Goal: Transaction & Acquisition: Purchase product/service

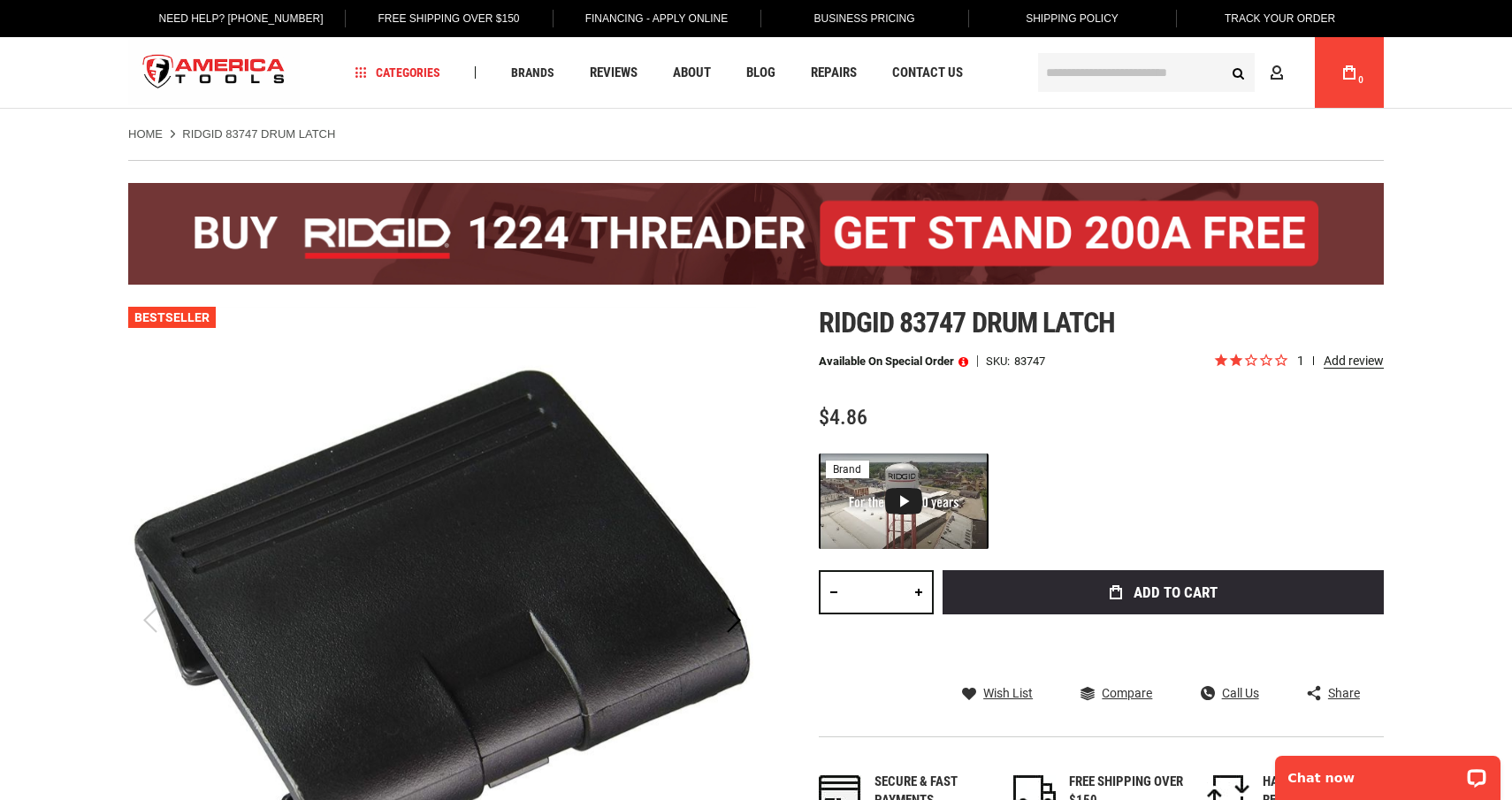
click at [867, 597] on input "*" at bounding box center [875, 592] width 115 height 44
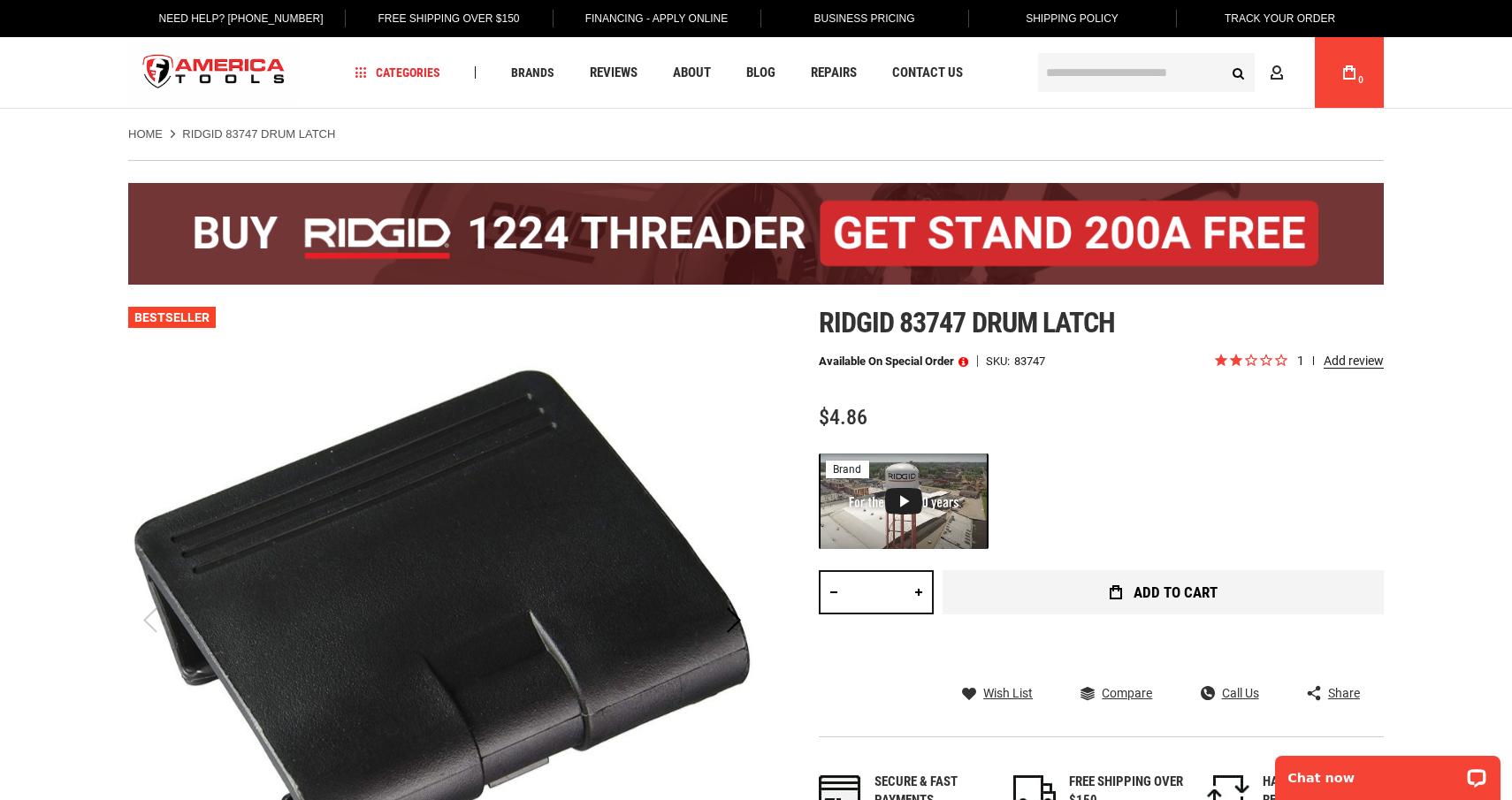
type input "**"
click at [1017, 592] on button "Add to Cart" at bounding box center [1162, 592] width 441 height 44
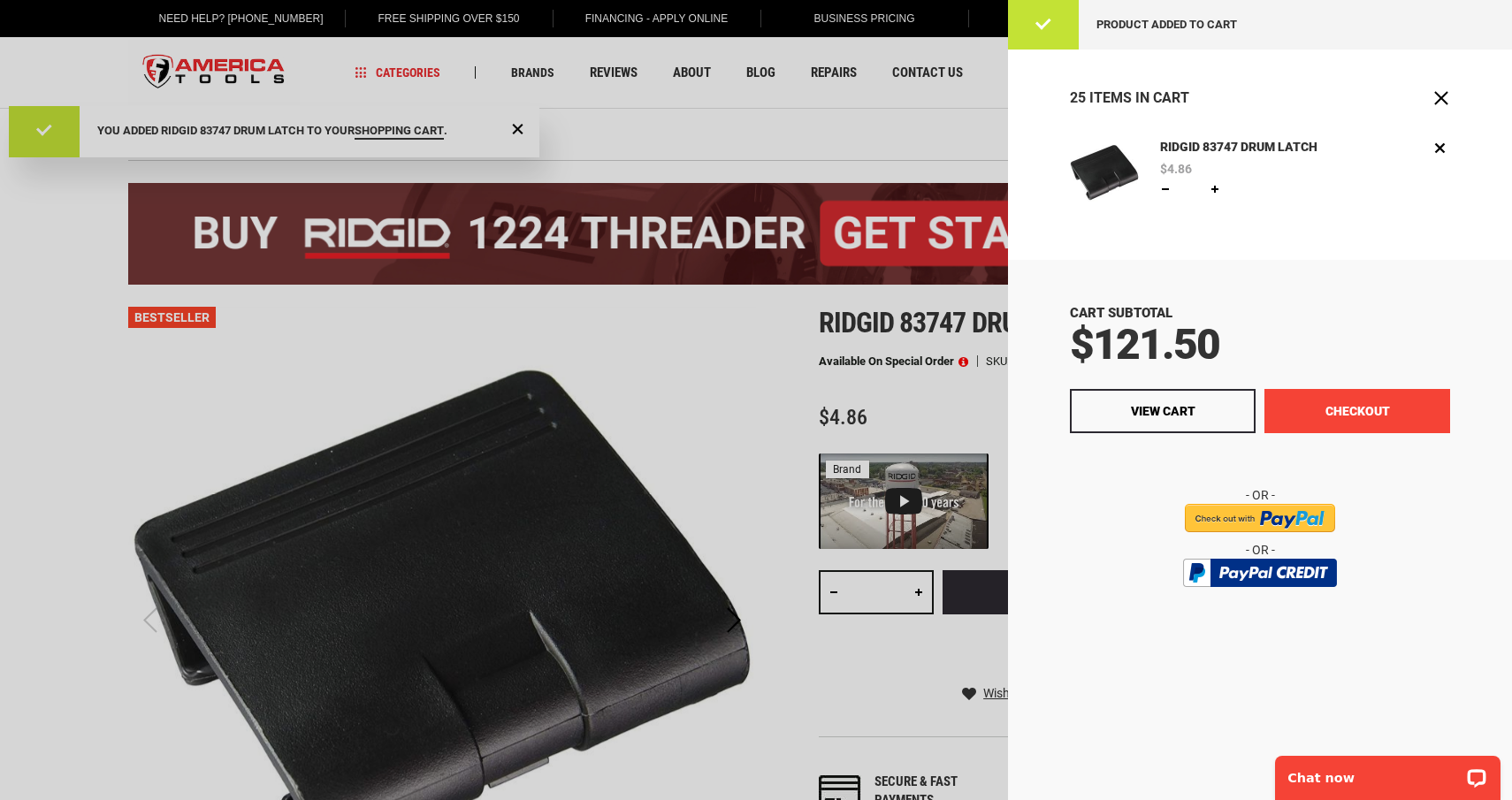
click at [1316, 407] on button "Checkout" at bounding box center [1357, 411] width 186 height 44
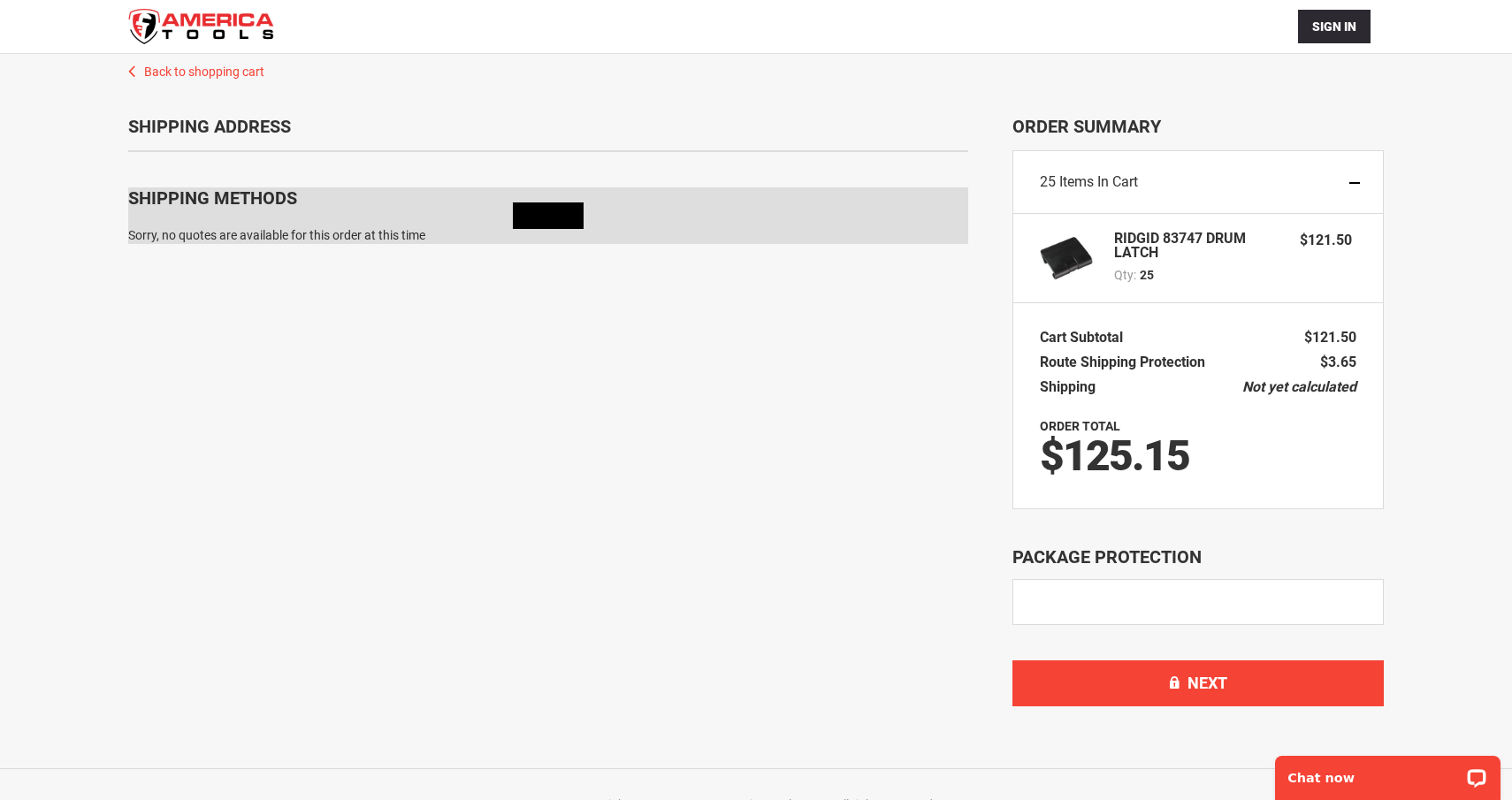
scroll to position [116, 0]
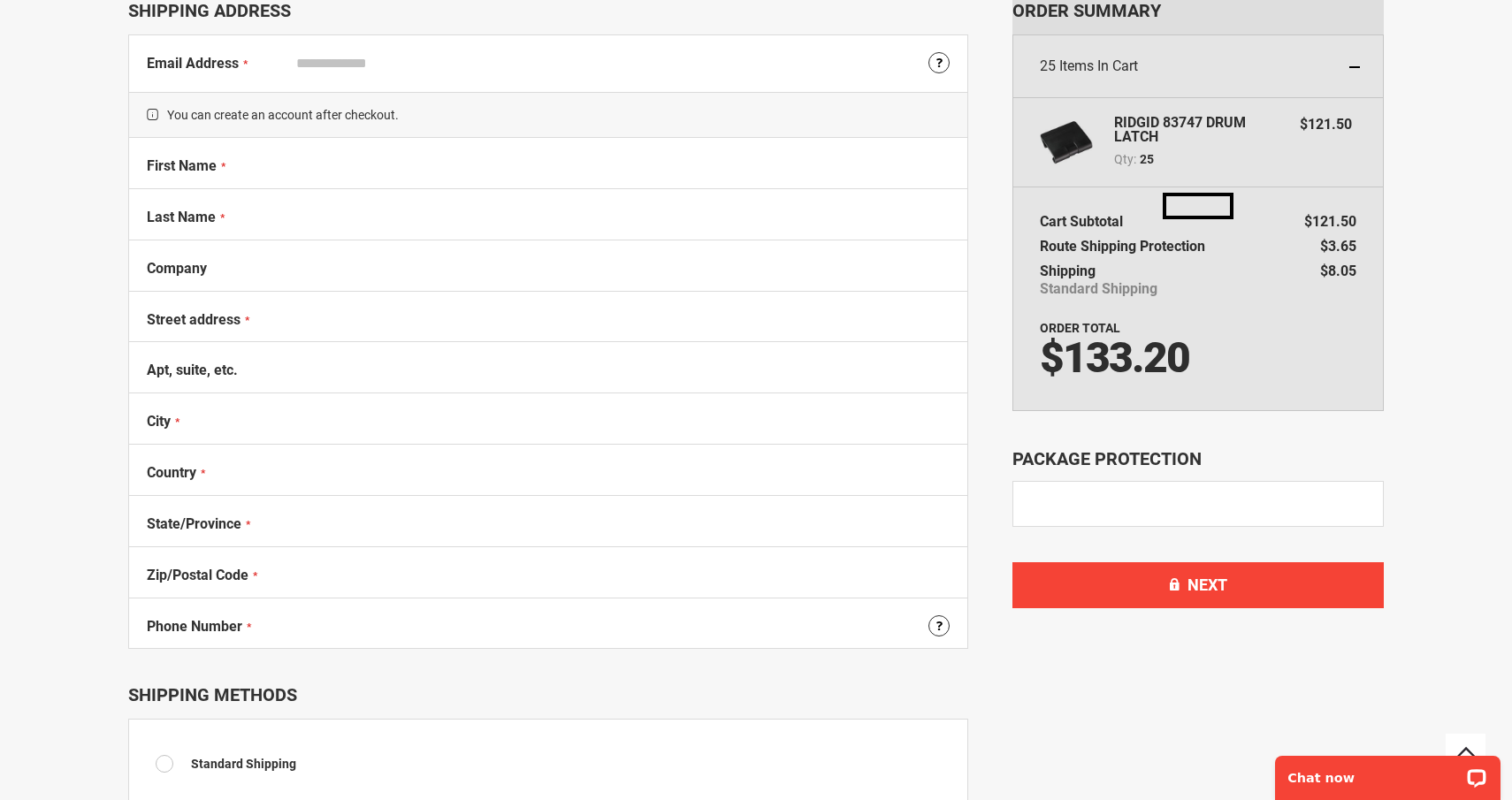
select select "**"
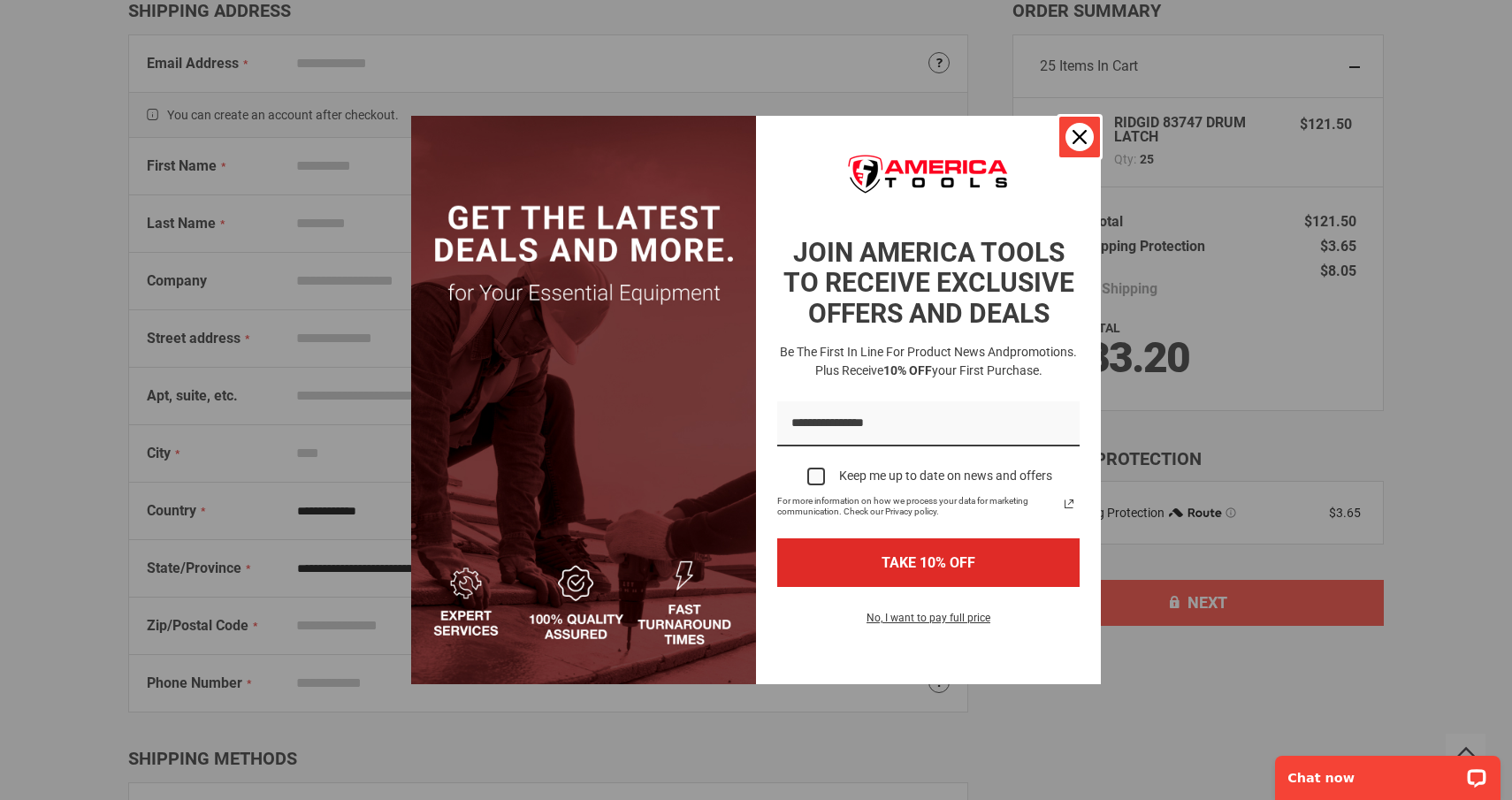
click at [1077, 133] on icon "close icon" at bounding box center [1079, 137] width 14 height 14
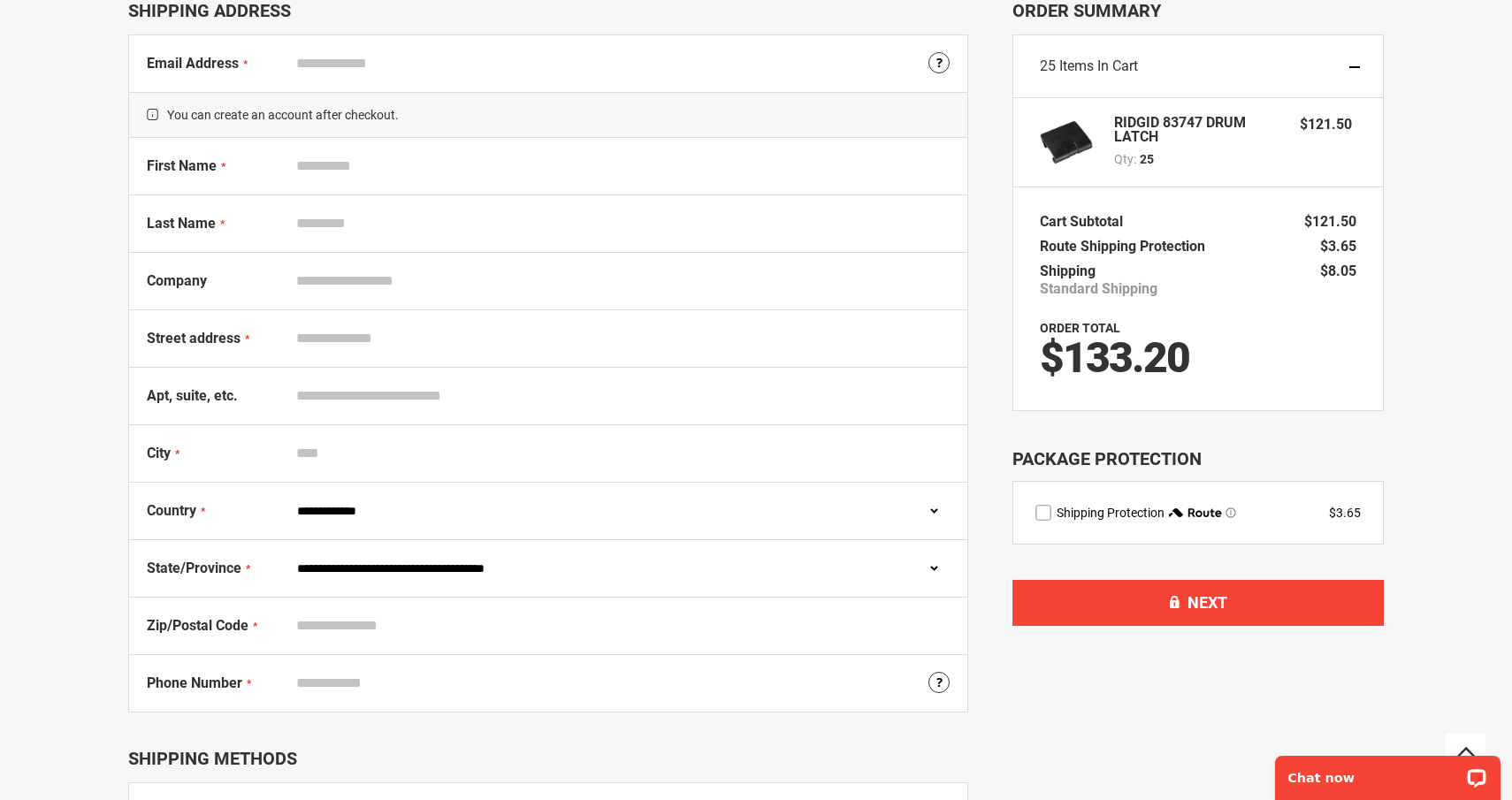
click at [1401, 684] on div at bounding box center [756, 684] width 1512 height 0
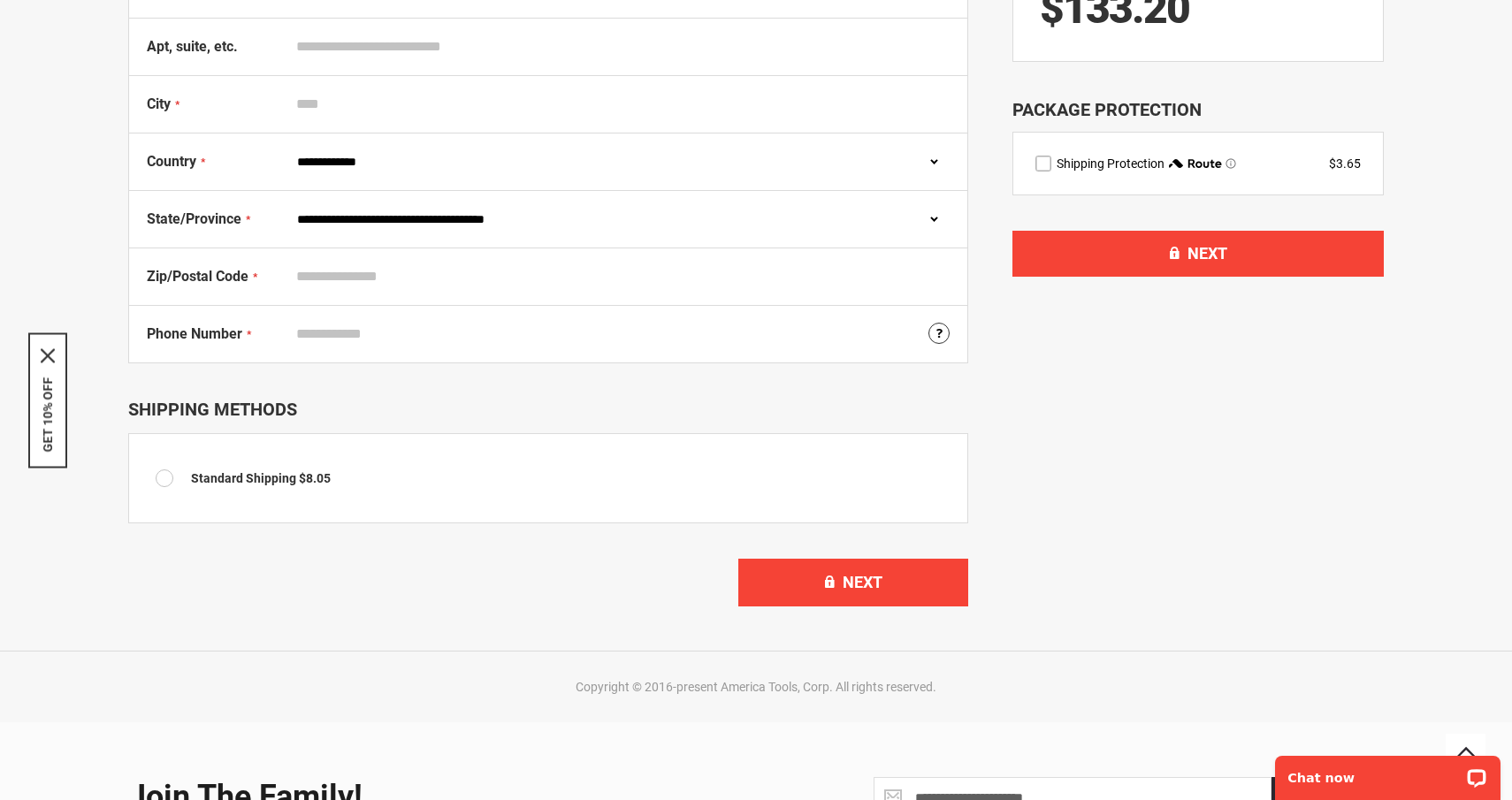
scroll to position [614, 0]
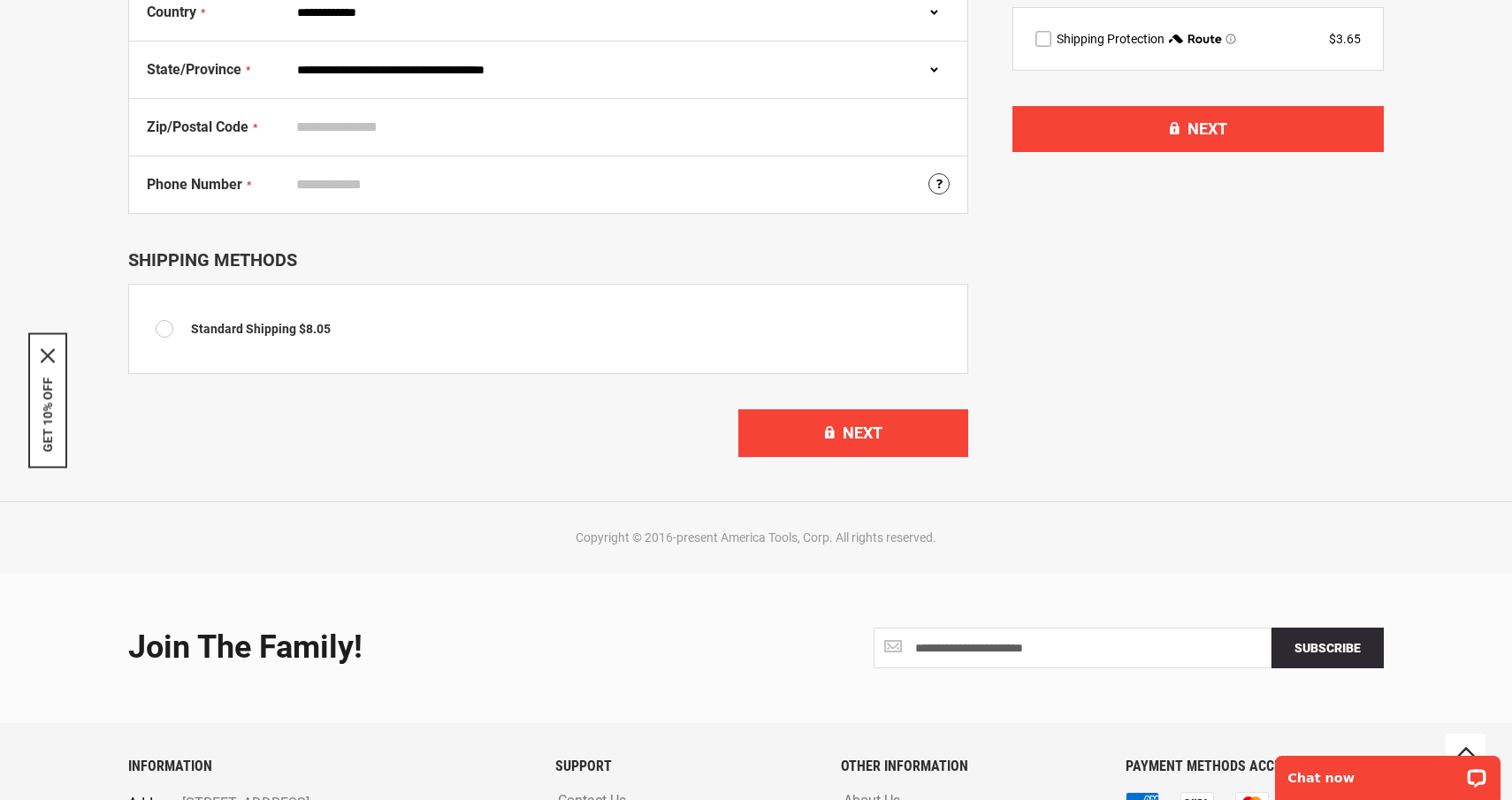
click at [1088, 186] on div at bounding box center [756, 186] width 1512 height 0
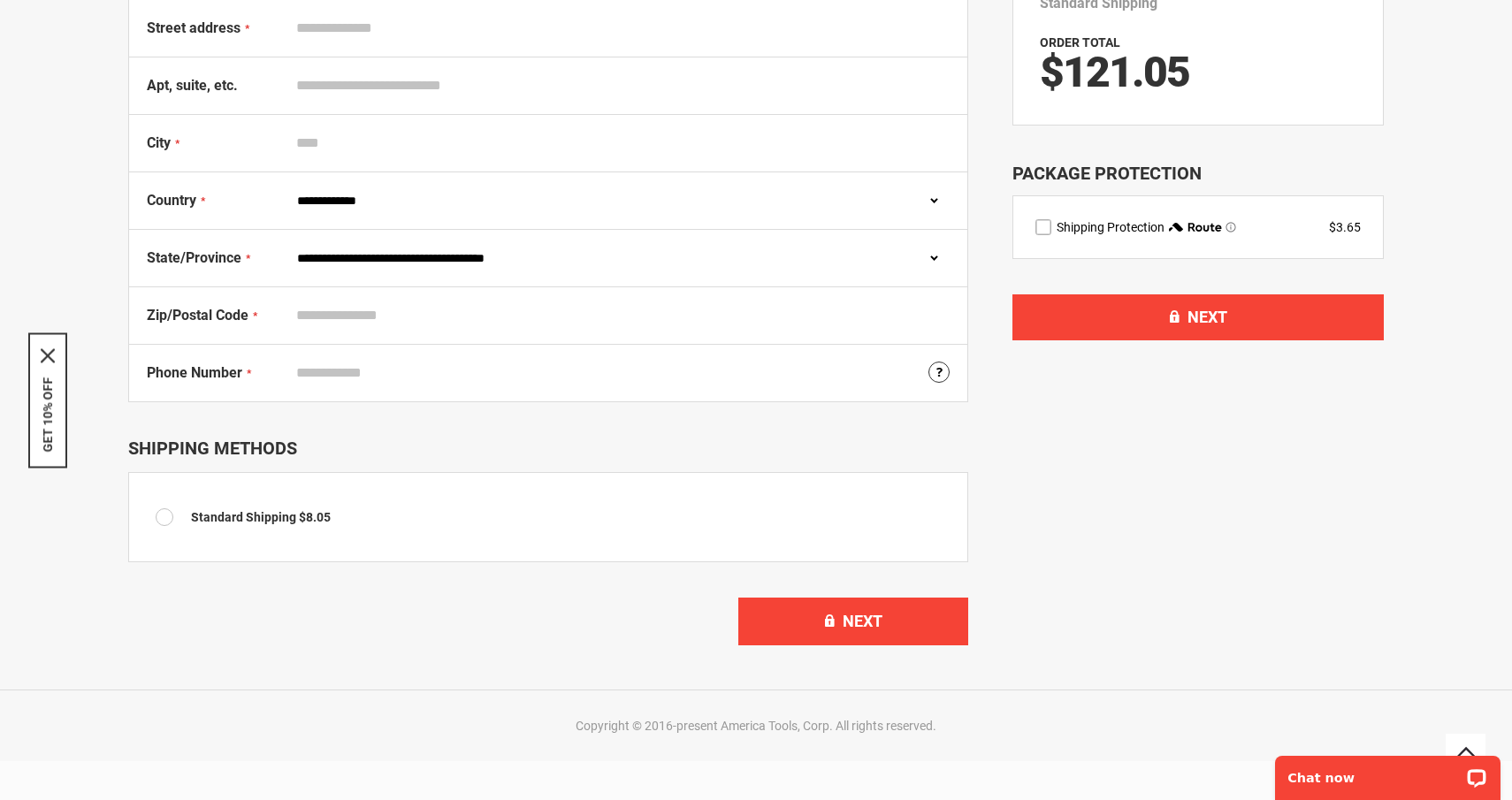
scroll to position [118, 0]
